Goal: Information Seeking & Learning: Learn about a topic

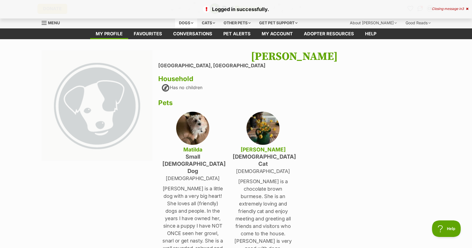
click at [193, 23] on div "Dogs" at bounding box center [186, 22] width 22 height 11
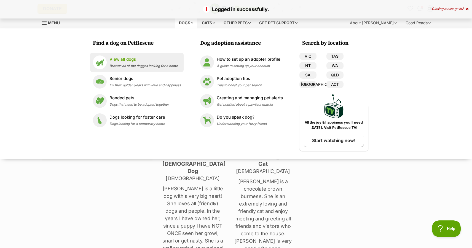
click at [125, 61] on p "View all dogs" at bounding box center [143, 59] width 68 height 6
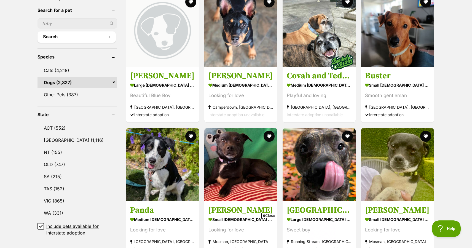
scroll to position [193, 0]
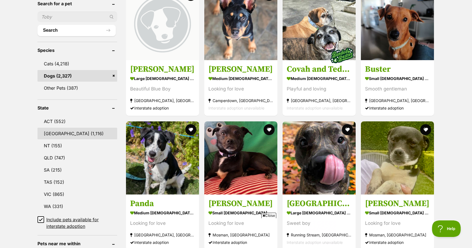
click at [69, 134] on link "[GEOGRAPHIC_DATA] (1,116)" at bounding box center [77, 134] width 80 height 12
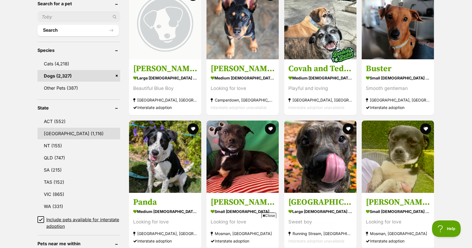
scroll to position [0, 0]
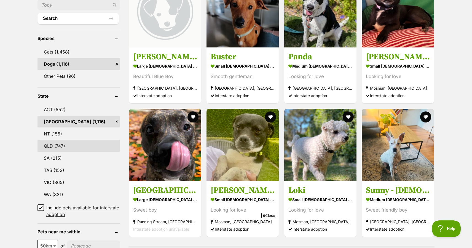
click at [57, 144] on link "QLD (747)" at bounding box center [78, 146] width 83 height 12
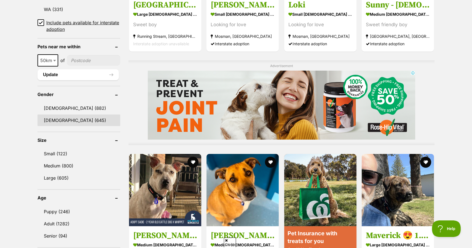
click at [54, 119] on link "[DEMOGRAPHIC_DATA] (645)" at bounding box center [78, 120] width 83 height 12
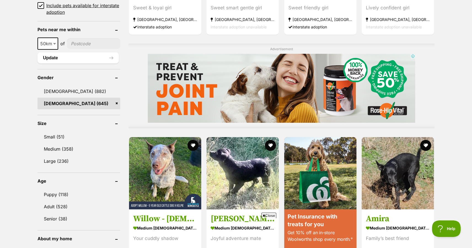
scroll to position [407, 0]
click at [55, 133] on link "Small (51)" at bounding box center [78, 137] width 83 height 12
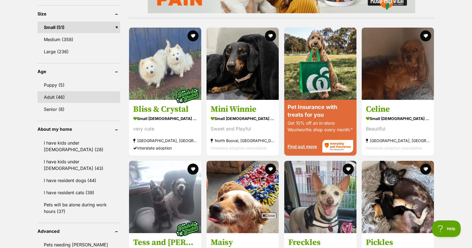
click at [54, 96] on link "Adult (46)" at bounding box center [78, 97] width 83 height 12
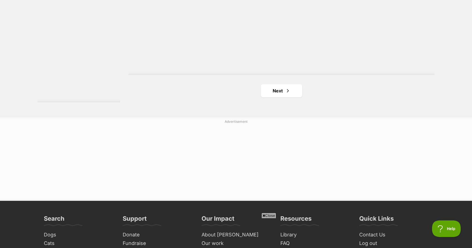
scroll to position [1018, 0]
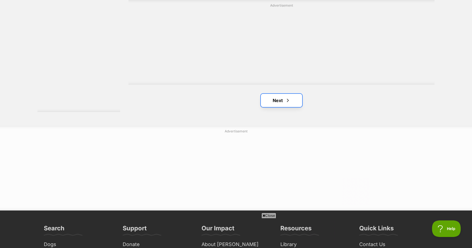
click at [282, 94] on link "Next" at bounding box center [281, 100] width 41 height 13
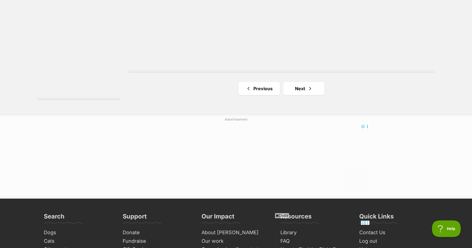
scroll to position [1031, 0]
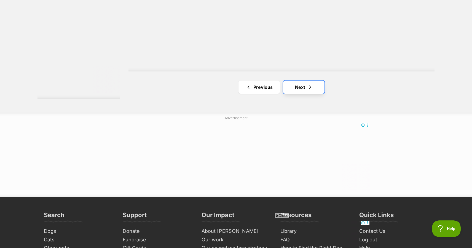
click at [303, 80] on link "Next" at bounding box center [303, 86] width 41 height 13
